Goal: Task Accomplishment & Management: Use online tool/utility

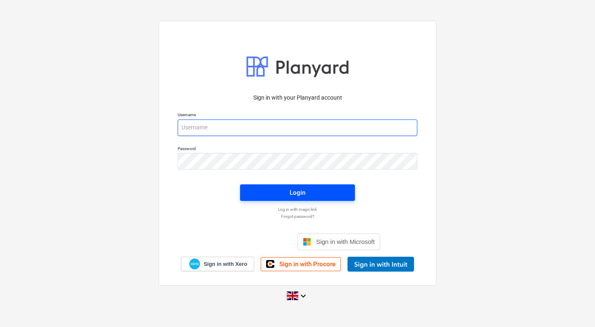
type input "[PERSON_NAME][EMAIL_ADDRESS][PERSON_NAME][DOMAIN_NAME]"
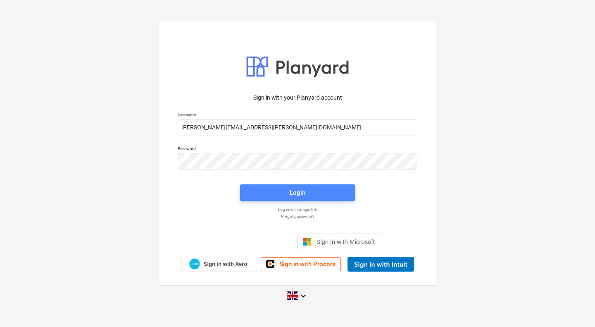
click at [285, 189] on span "Login" at bounding box center [297, 192] width 95 height 11
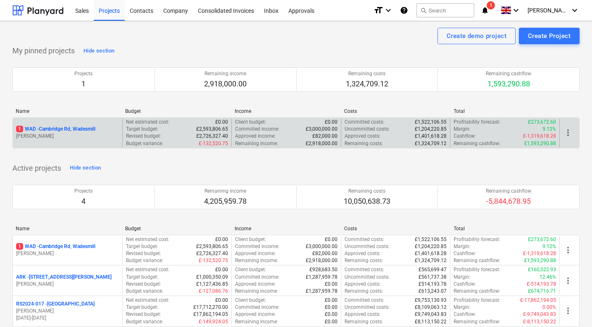
click at [65, 128] on p "1 WAD - Cambridge Rd, Wadesmill" at bounding box center [55, 129] width 79 height 7
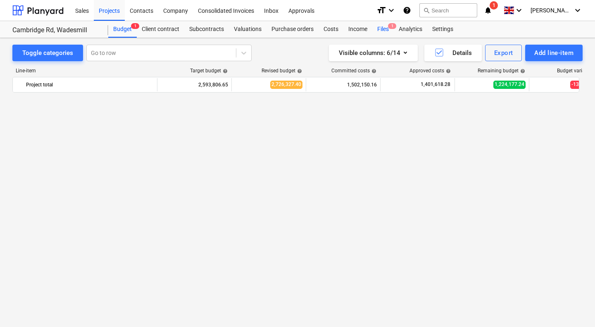
click at [380, 25] on div "Files 1" at bounding box center [382, 29] width 21 height 17
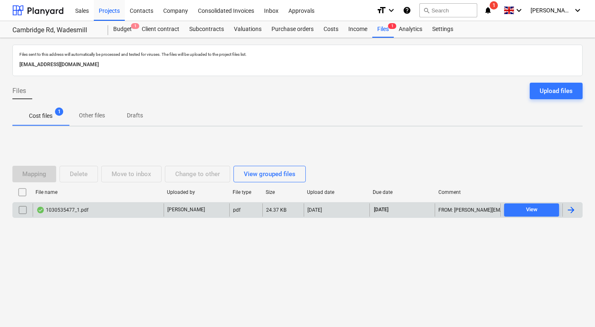
click at [105, 209] on div "1030535477_1.pdf" at bounding box center [98, 209] width 131 height 13
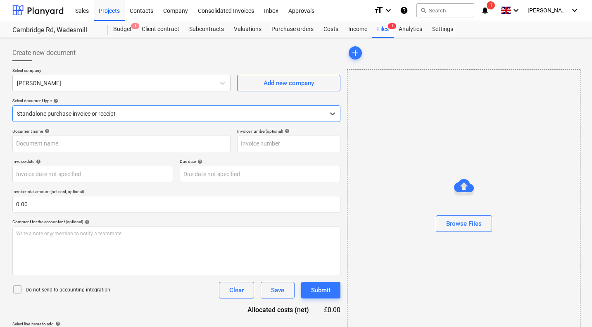
type input "1030535477"
type input "[DATE]"
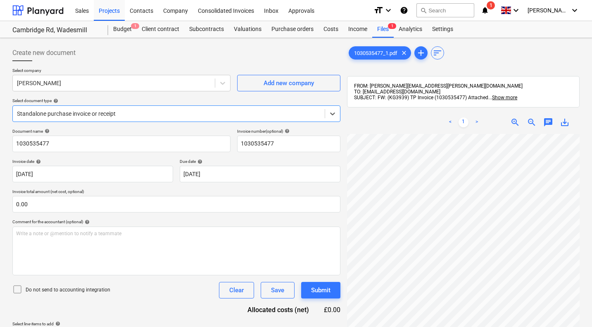
scroll to position [0, 79]
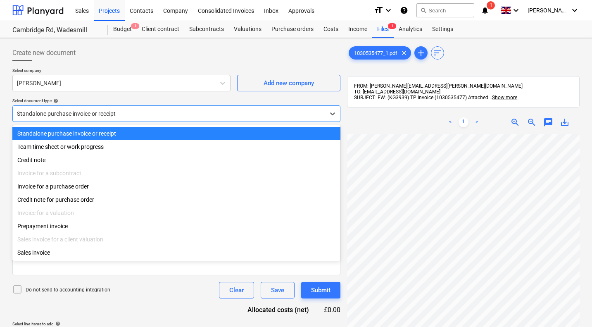
click at [121, 111] on div at bounding box center [169, 113] width 304 height 8
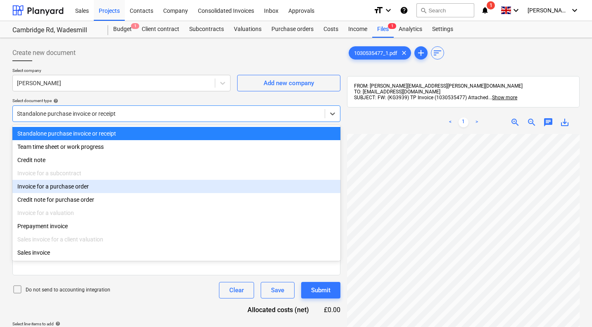
click at [69, 187] on div "Invoice for a purchase order" at bounding box center [176, 186] width 328 height 13
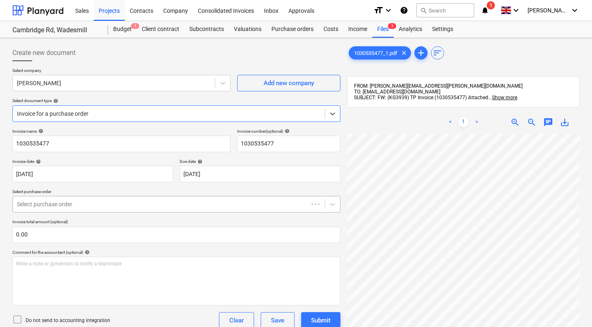
click at [61, 202] on div at bounding box center [160, 204] width 287 height 8
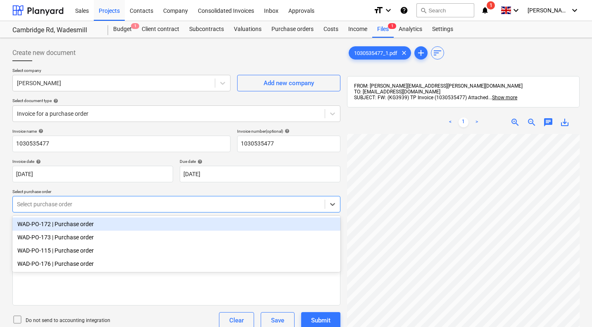
click at [66, 225] on div "WAD-PO-172 | Purchase order" at bounding box center [176, 223] width 328 height 13
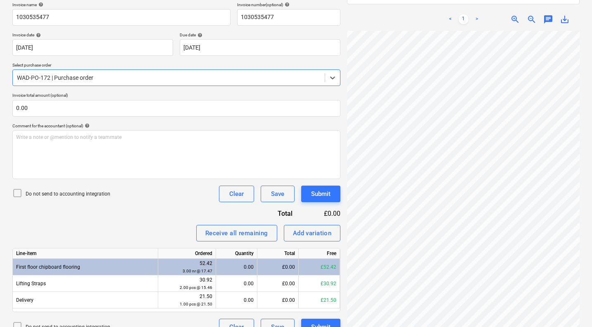
scroll to position [124, 0]
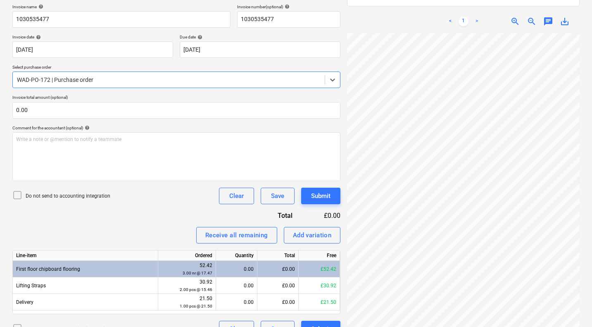
click at [101, 82] on div at bounding box center [169, 80] width 304 height 8
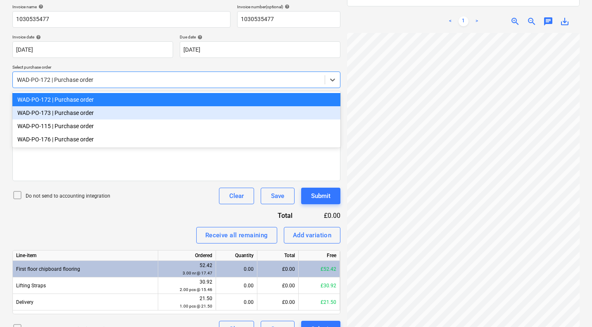
click at [77, 114] on div "WAD-PO-173 | Purchase order" at bounding box center [176, 112] width 328 height 13
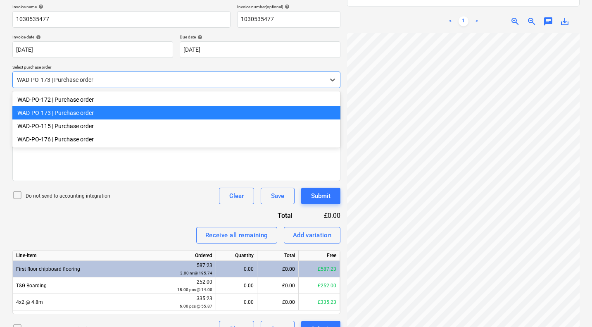
click at [81, 84] on div "WAD-PO-173 | Purchase order" at bounding box center [169, 80] width 312 height 12
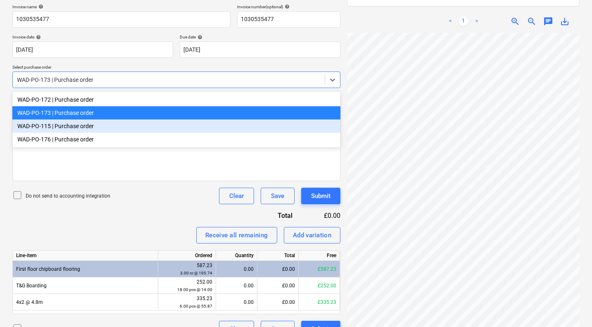
click at [66, 128] on div "WAD-PO-115 | Purchase order" at bounding box center [176, 125] width 328 height 13
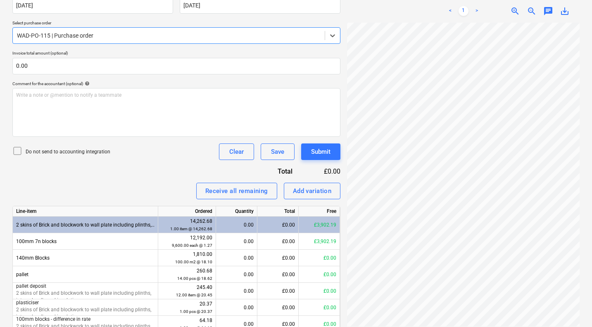
scroll to position [169, 0]
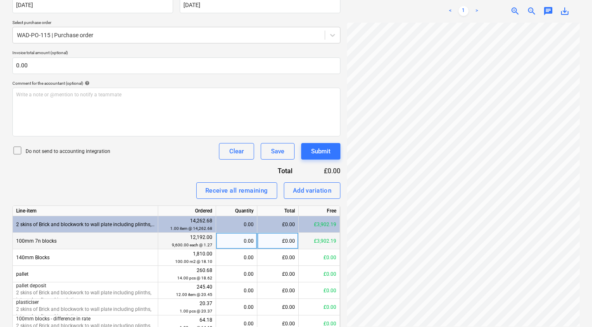
click at [276, 239] on div "£0.00" at bounding box center [277, 241] width 41 height 17
type input "777.6"
click at [159, 182] on div "Invoice name help 1030535477 Invoice number (optional) help 1030535477 Invoice …" at bounding box center [176, 201] width 328 height 482
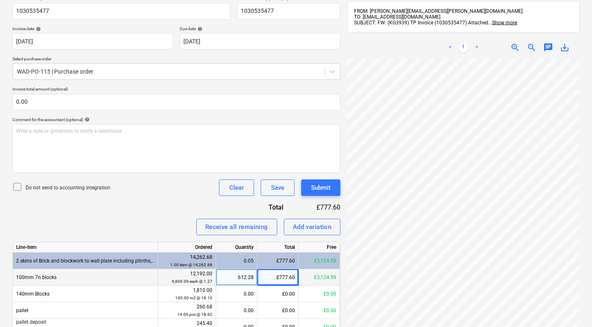
scroll to position [132, 0]
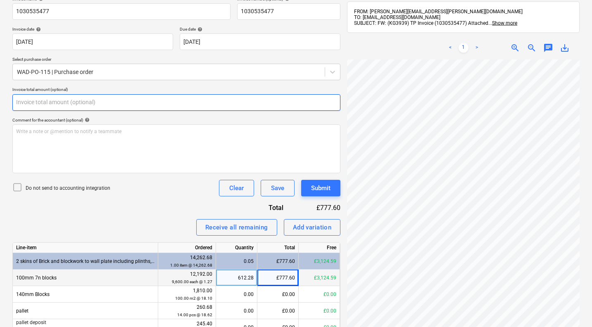
click at [111, 103] on input "text" at bounding box center [176, 102] width 328 height 17
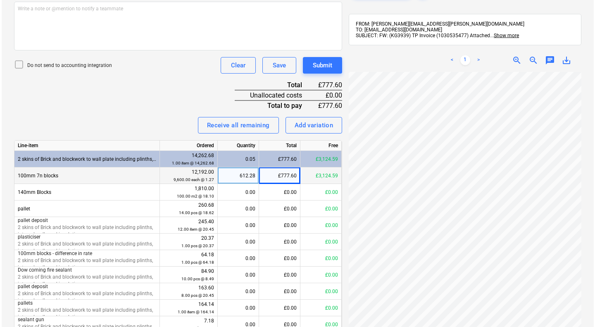
scroll to position [311, 0]
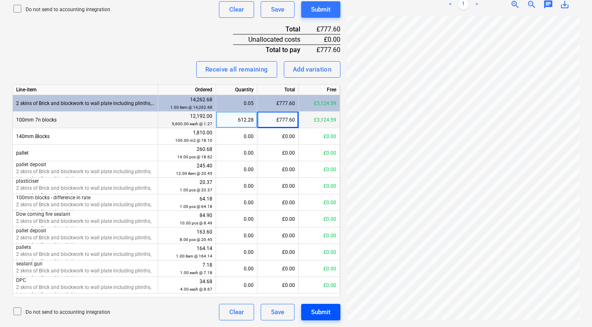
type input "777.60"
click at [332, 312] on button "Submit" at bounding box center [320, 312] width 39 height 17
